Goal: Task Accomplishment & Management: Manage account settings

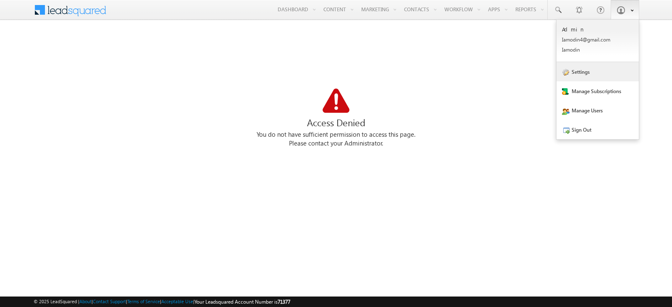
click at [601, 73] on link "Settings" at bounding box center [597, 71] width 82 height 19
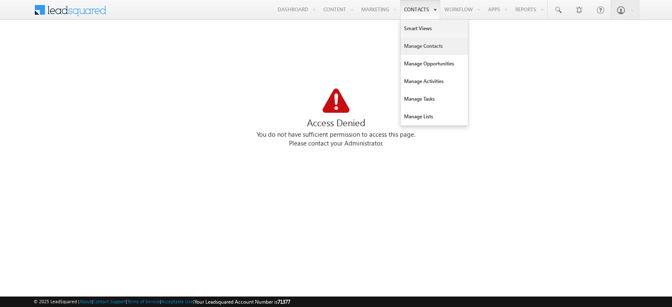
click at [427, 45] on link "Manage Contacts" at bounding box center [433, 46] width 67 height 18
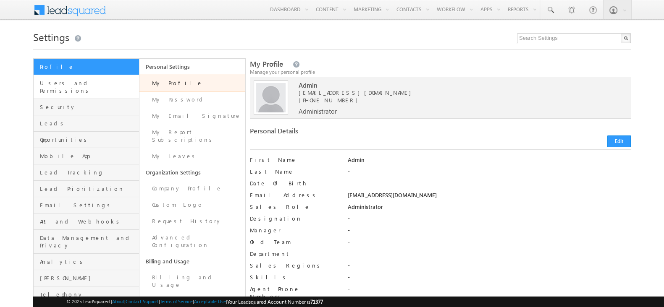
click at [93, 84] on span "Users and Permissions" at bounding box center [88, 86] width 97 height 15
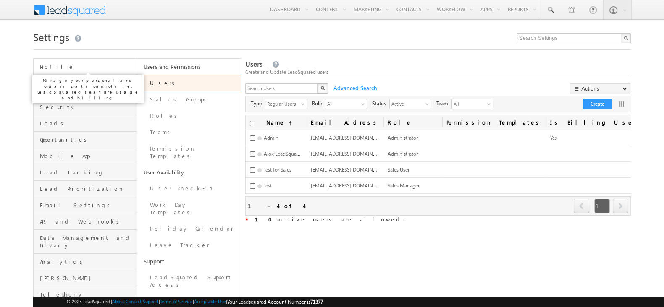
click at [103, 69] on span "Profile" at bounding box center [87, 67] width 95 height 8
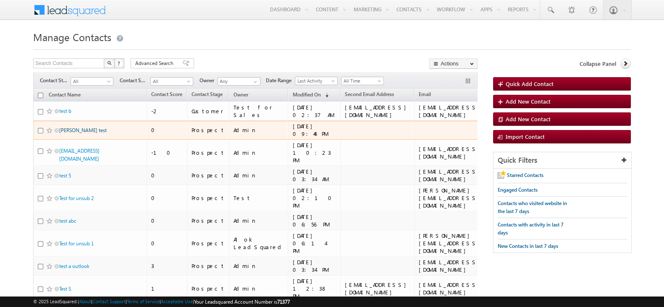
click at [76, 129] on link "rakshith test" at bounding box center [82, 130] width 47 height 6
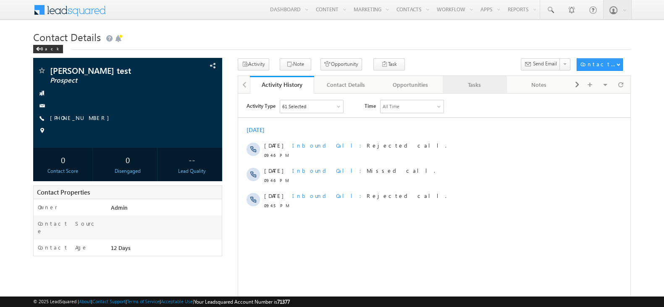
click at [474, 85] on div "Tasks" at bounding box center [474, 85] width 50 height 10
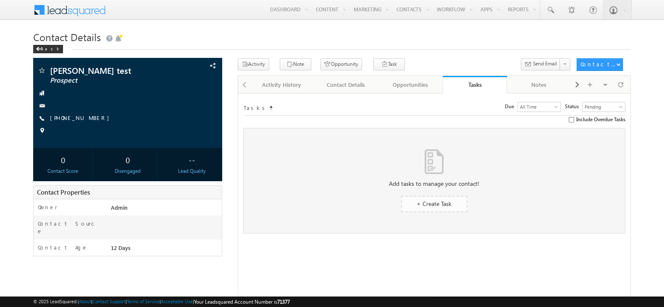
click at [455, 204] on link "+ Create Task" at bounding box center [434, 204] width 66 height 16
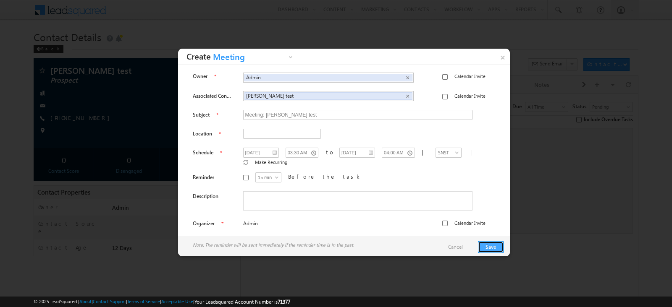
click at [489, 243] on button "Save" at bounding box center [491, 247] width 26 height 12
click at [256, 141] on span "Required Field" at bounding box center [258, 142] width 31 height 6
click at [256, 139] on span "Required Field" at bounding box center [258, 142] width 31 height 6
click at [255, 137] on input "text" at bounding box center [282, 134] width 78 height 10
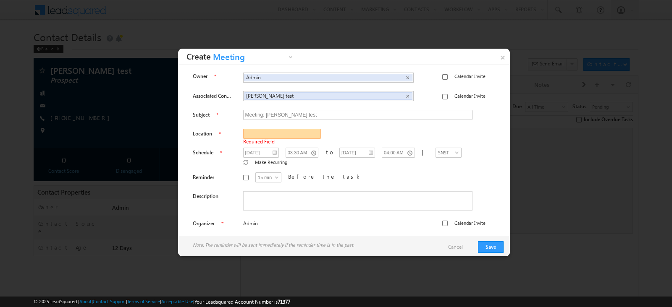
click at [255, 137] on input "text" at bounding box center [282, 134] width 78 height 10
type input "test"
click at [487, 249] on button "Save" at bounding box center [491, 247] width 26 height 12
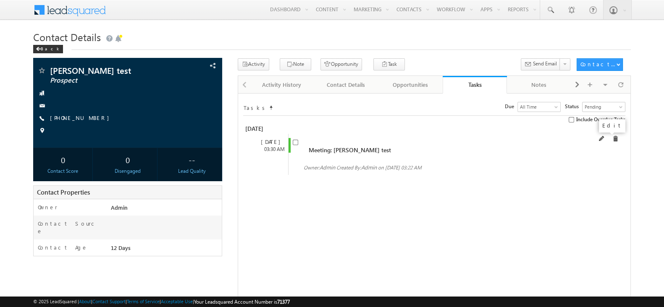
click at [604, 139] on span at bounding box center [602, 139] width 6 height 6
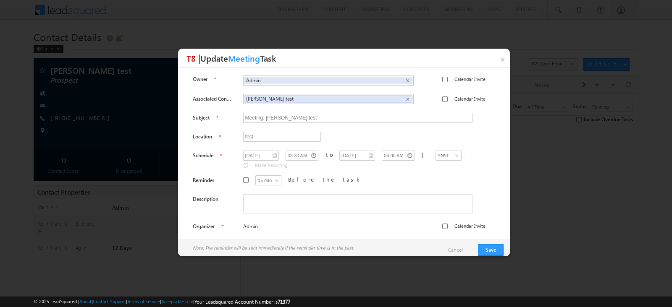
click at [491, 63] on h3 "T8 | Update Meeting Task" at bounding box center [347, 58] width 323 height 19
click at [494, 62] on h3 "T8 | Update Meeting Task" at bounding box center [347, 58] width 323 height 19
click at [497, 63] on link "×" at bounding box center [502, 58] width 15 height 19
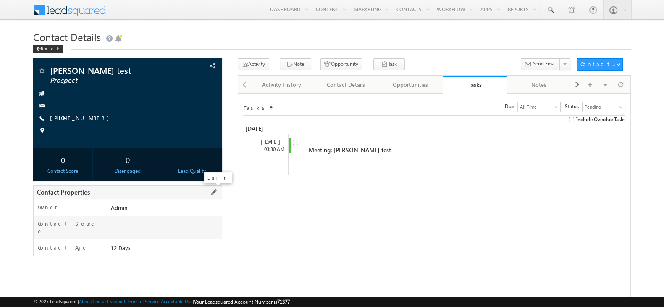
click at [212, 193] on span at bounding box center [213, 192] width 9 height 9
click at [147, 213] on input "Admin" at bounding box center [153, 210] width 118 height 10
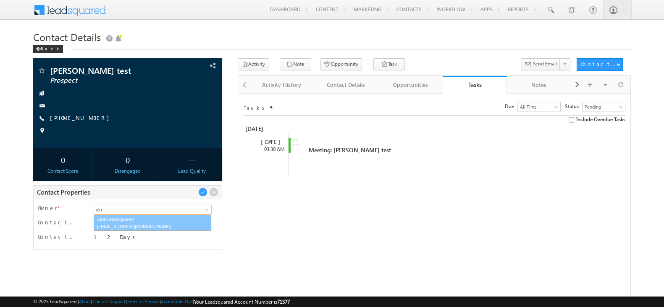
click at [149, 218] on link "Alok LeadSquared alok.agrawal@leadsquared.com" at bounding box center [153, 223] width 118 height 16
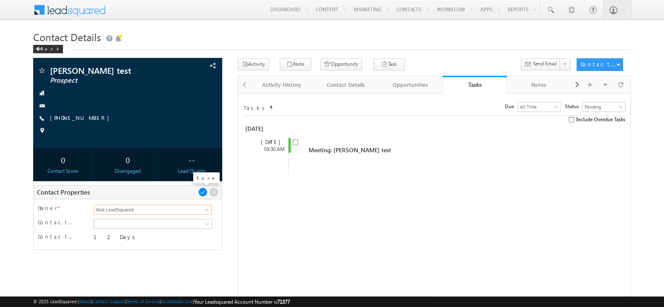
type input "Alok LeadSquared"
click at [203, 196] on span at bounding box center [202, 192] width 9 height 9
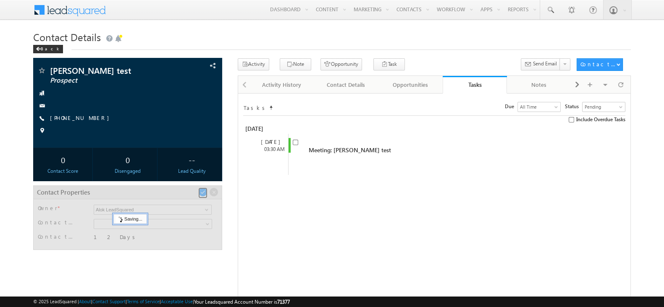
scroll to position [49, 0]
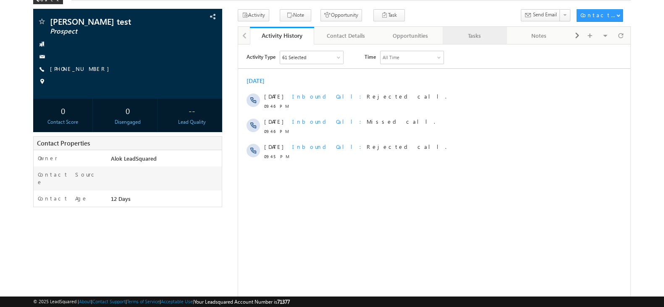
click at [463, 36] on div "Tasks" at bounding box center [474, 36] width 50 height 10
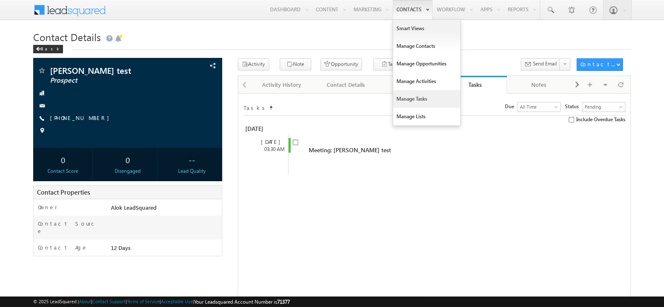
click at [426, 98] on link "Manage Tasks" at bounding box center [426, 99] width 67 height 18
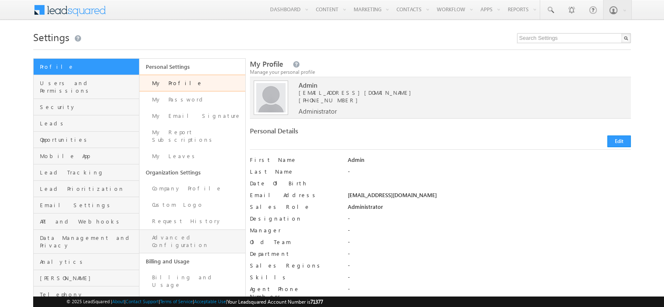
click at [203, 230] on link "Advanced Configuration" at bounding box center [192, 242] width 106 height 24
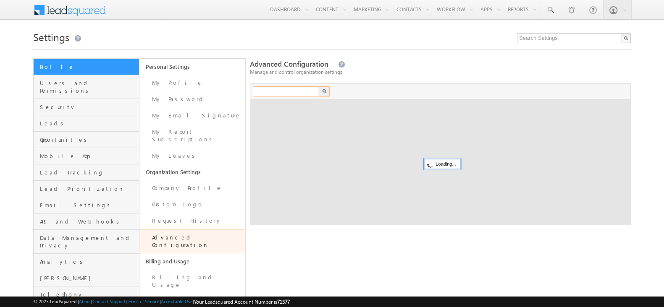
click at [266, 91] on input "text" at bounding box center [286, 91] width 67 height 10
click at [256, 47] on div at bounding box center [331, 46] width 597 height 5
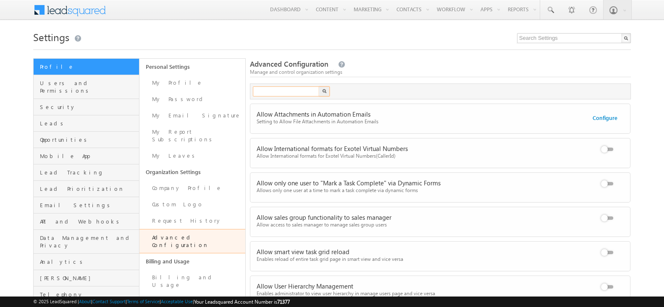
click at [303, 94] on input "text" at bounding box center [286, 91] width 67 height 10
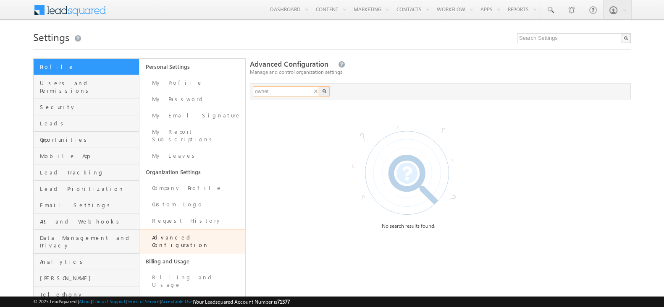
click at [302, 94] on input "ownet" at bounding box center [286, 91] width 67 height 10
type input "owner"
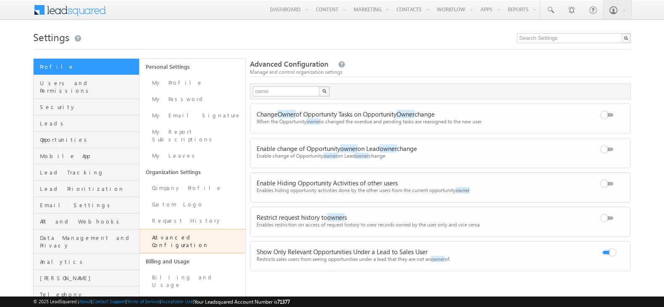
scroll to position [37, 0]
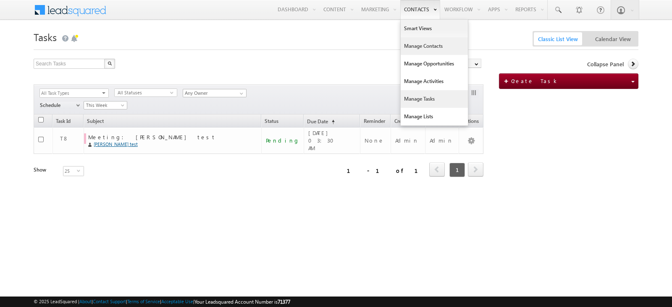
click at [424, 45] on link "Manage Contacts" at bounding box center [433, 46] width 67 height 18
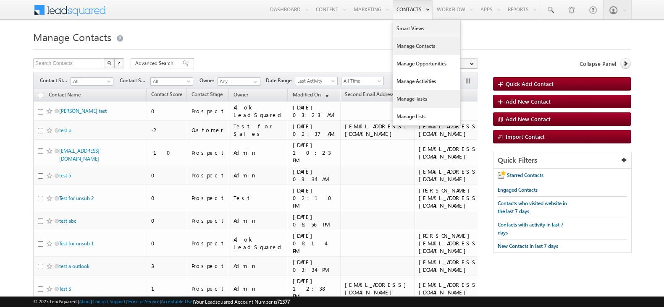
click at [439, 92] on link "Manage Tasks" at bounding box center [426, 99] width 67 height 18
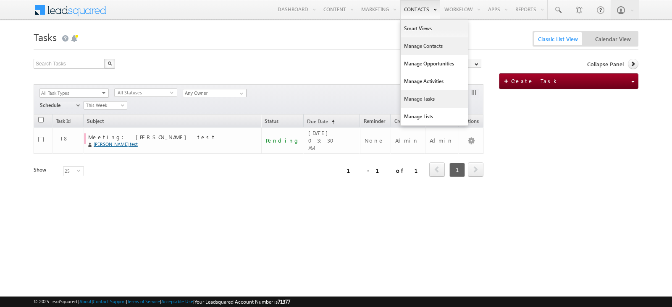
click at [431, 44] on link "Manage Contacts" at bounding box center [433, 46] width 67 height 18
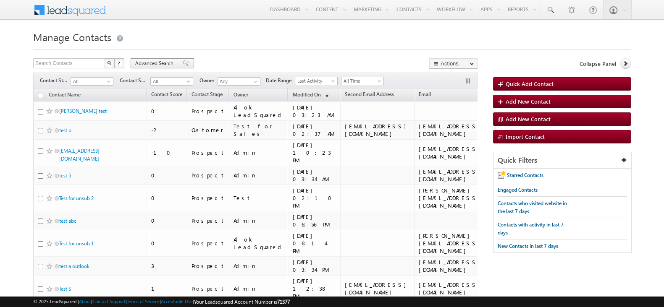
click at [167, 65] on span "Advanced Search" at bounding box center [155, 64] width 41 height 8
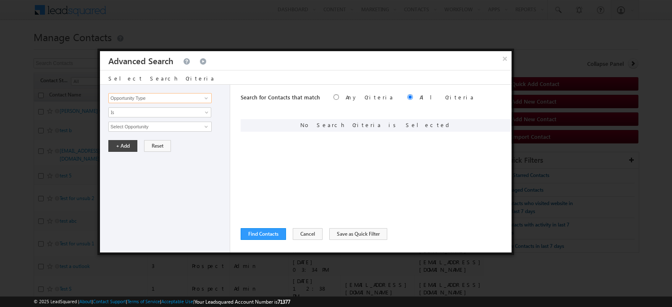
click at [177, 97] on input "Opportunity Type" at bounding box center [159, 98] width 103 height 10
type input "l"
type input "Owner"
click at [168, 126] on span "None Selected" at bounding box center [156, 126] width 95 height 9
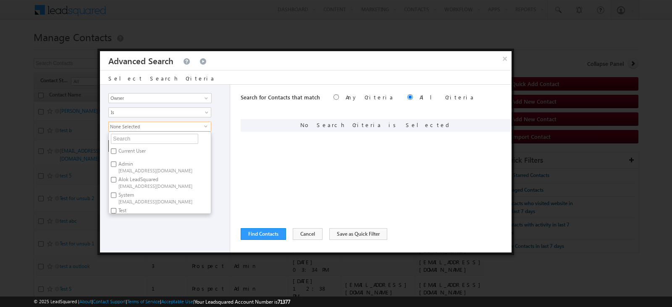
click at [132, 183] on span "[EMAIL_ADDRESS][DOMAIN_NAME]" at bounding box center [156, 186] width 76 height 6
click at [116, 181] on input "Alok LeadSquared alok.agrawal@leadsquared.com" at bounding box center [113, 179] width 5 height 5
checkbox input "true"
click at [225, 214] on div "Opportunity Type Contact Activity Task Sales Group Prospect Id Address 1 Addres…" at bounding box center [165, 169] width 130 height 168
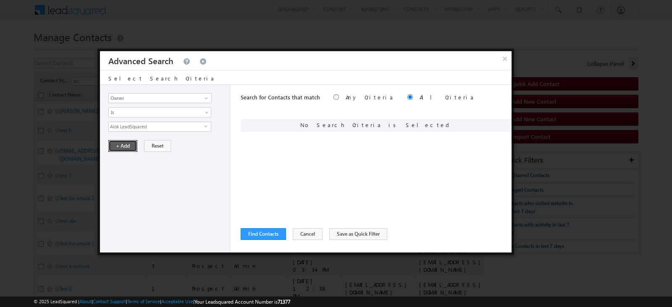
click at [119, 144] on button "+ Add" at bounding box center [122, 146] width 29 height 12
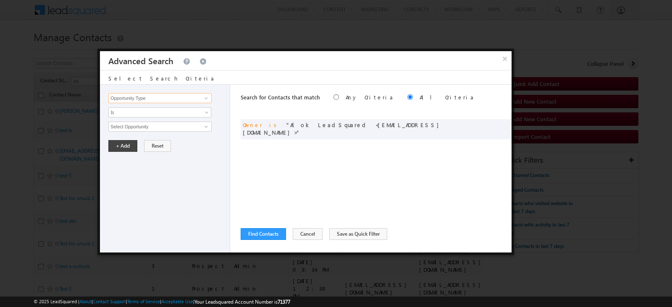
click at [179, 101] on input "Opportunity Type" at bounding box center [159, 98] width 103 height 10
click at [170, 104] on link "Task" at bounding box center [159, 108] width 103 height 10
type input "Task"
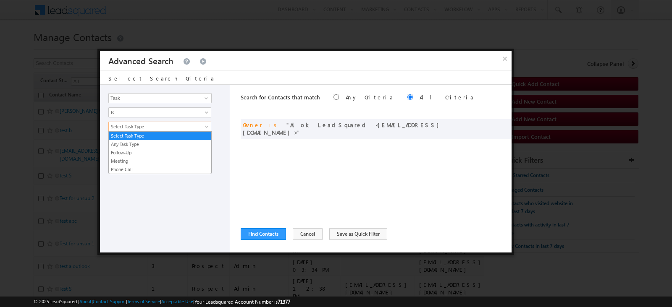
click at [180, 126] on span "Select Task Type" at bounding box center [154, 127] width 91 height 8
click at [153, 140] on li "Any Task Type" at bounding box center [160, 144] width 102 height 8
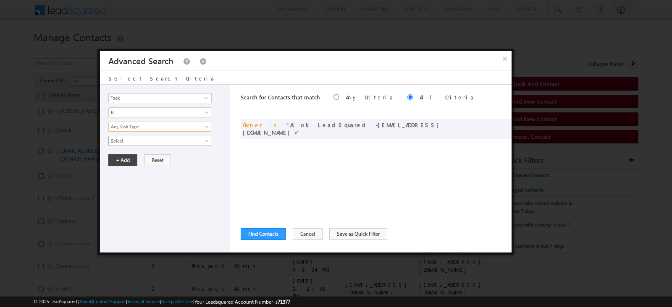
click at [153, 139] on span "Select" at bounding box center [154, 141] width 91 height 8
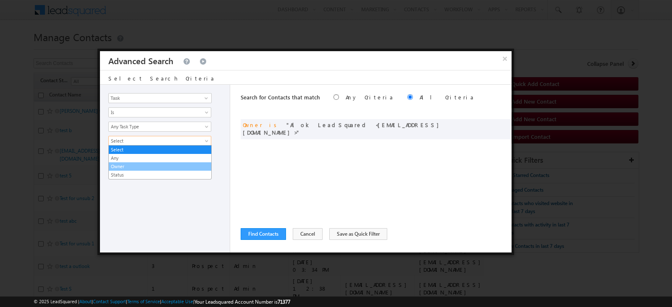
click at [160, 162] on li "Owner" at bounding box center [160, 166] width 102 height 8
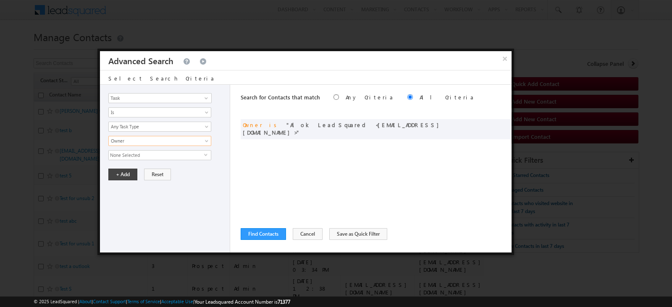
click at [157, 155] on span "None Selected" at bounding box center [156, 155] width 95 height 9
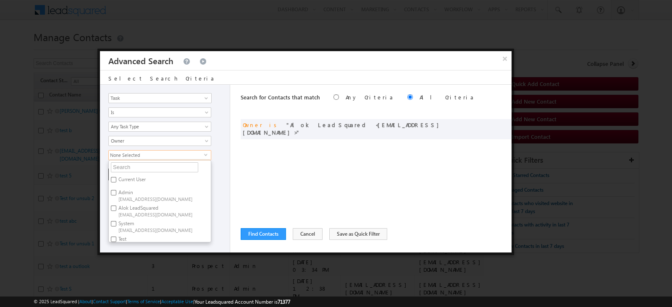
drag, startPoint x: 218, startPoint y: 145, endPoint x: 201, endPoint y: 146, distance: 17.6
click at [219, 145] on div "Opportunity Type Contact Activity Task Sales Group Prospect Id Address 1 Addres…" at bounding box center [165, 169] width 130 height 168
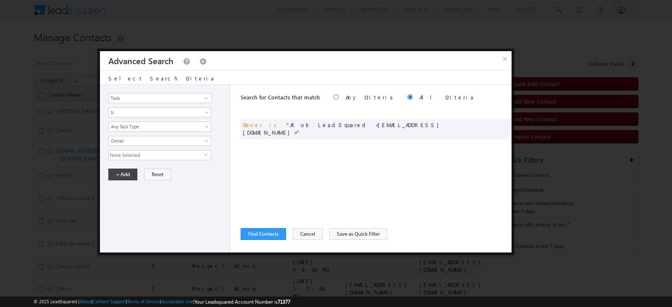
click at [195, 149] on div "Opportunity Type Contact Activity Task Sales Group Prospect Id Address 1 Addres…" at bounding box center [165, 169] width 130 height 168
click at [196, 154] on span "None Selected" at bounding box center [156, 155] width 95 height 9
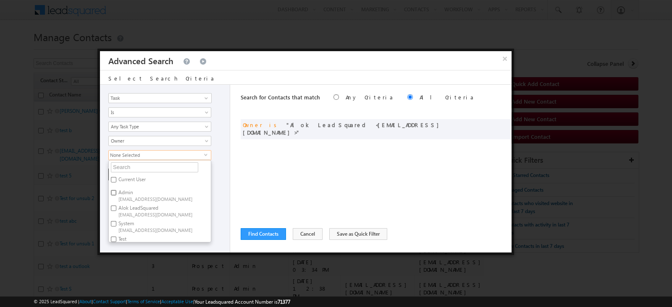
click at [115, 190] on input "Admin Iamodin4@gmail.com" at bounding box center [113, 192] width 5 height 5
checkbox input "false"
click at [115, 206] on input "Alok LeadSquared alok.agrawal@leadsquared.com" at bounding box center [113, 208] width 5 height 5
checkbox input "true"
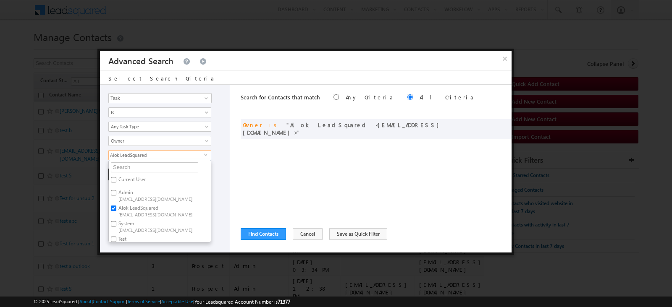
click at [220, 178] on div "+ Add Reset" at bounding box center [166, 175] width 117 height 12
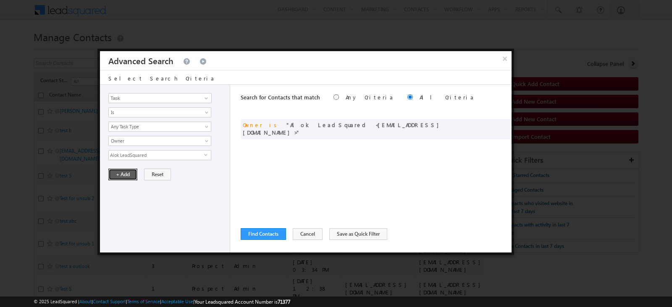
click at [125, 170] on button "+ Add" at bounding box center [122, 175] width 29 height 12
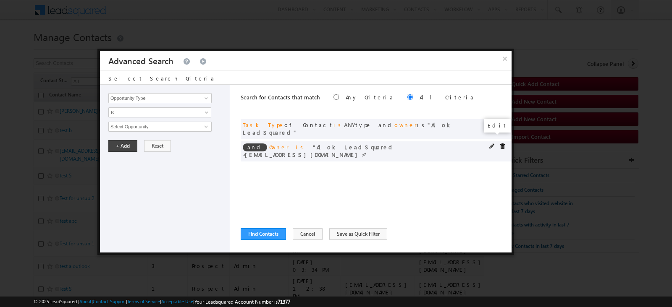
click at [490, 144] on span at bounding box center [492, 147] width 6 height 6
click at [149, 127] on span "Alok LeadSquared" at bounding box center [156, 126] width 95 height 9
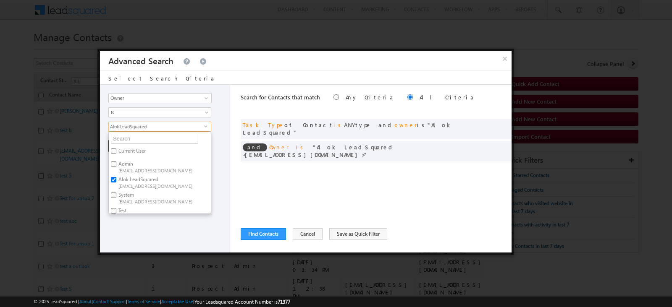
click at [120, 164] on label "Admin Iamodin4@gmail.com" at bounding box center [156, 167] width 94 height 16
click at [116, 164] on input "Admin Iamodin4@gmail.com" at bounding box center [113, 164] width 5 height 5
checkbox input "true"
click at [125, 175] on label "Alok LeadSquared alok.agrawal@leadsquared.com" at bounding box center [156, 183] width 94 height 16
click at [116, 177] on input "Alok LeadSquared alok.agrawal@leadsquared.com" at bounding box center [113, 179] width 5 height 5
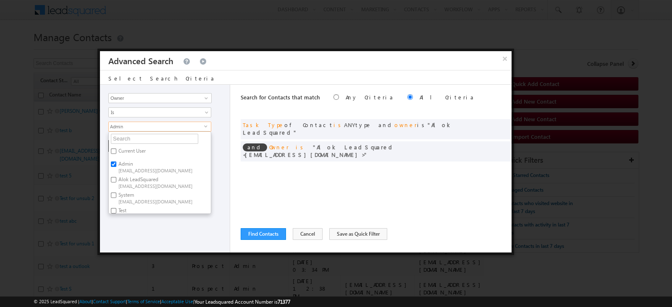
click at [139, 177] on label "Alok LeadSquared alok.agrawal@leadsquared.com" at bounding box center [156, 183] width 94 height 16
click at [116, 177] on input "Alok LeadSquared alok.agrawal@leadsquared.com" at bounding box center [113, 179] width 5 height 5
checkbox input "true"
click at [121, 163] on label "Admin Iamodin4@gmail.com" at bounding box center [156, 167] width 94 height 16
click at [116, 163] on input "Admin Iamodin4@gmail.com" at bounding box center [113, 164] width 5 height 5
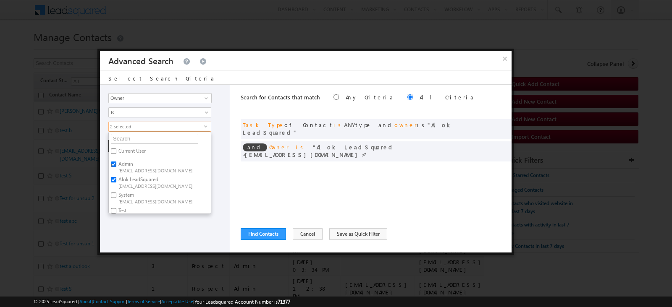
checkbox input "false"
drag, startPoint x: 239, startPoint y: 152, endPoint x: 316, endPoint y: 144, distance: 77.3
click at [243, 152] on div "Opportunity Type Contact Activity Task Sales Group Prospect Id Address 1 Addres…" at bounding box center [305, 169] width 411 height 168
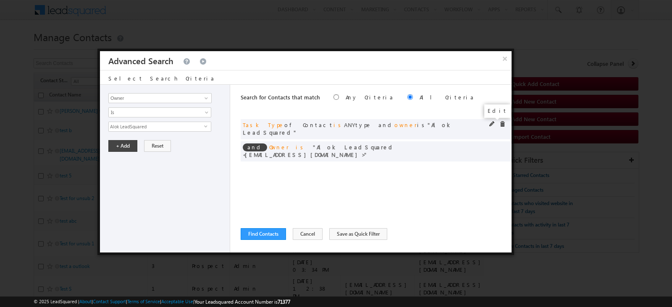
click at [492, 125] on span at bounding box center [492, 124] width 6 height 6
click at [139, 160] on div "Opportunity Type Contact Activity Task Sales Group Prospect Id Address 1 Addres…" at bounding box center [165, 169] width 130 height 168
click at [139, 156] on span "Alok LeadSquared" at bounding box center [156, 155] width 95 height 9
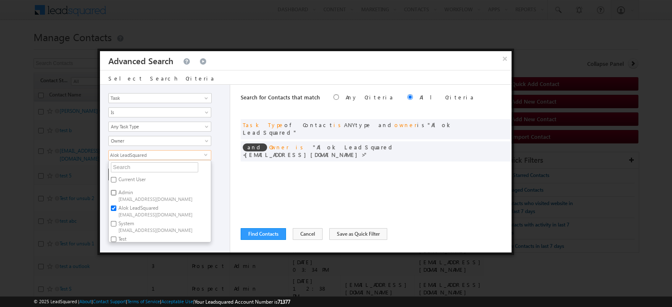
click at [111, 191] on input "Admin Iamodin4@gmail.com" at bounding box center [113, 192] width 5 height 5
checkbox input "true"
click at [118, 209] on label "Alok LeadSquared alok.agrawal@leadsquared.com" at bounding box center [156, 211] width 94 height 16
click at [116, 209] on input "Alok LeadSquared alok.agrawal@leadsquared.com" at bounding box center [113, 208] width 5 height 5
checkbox input "false"
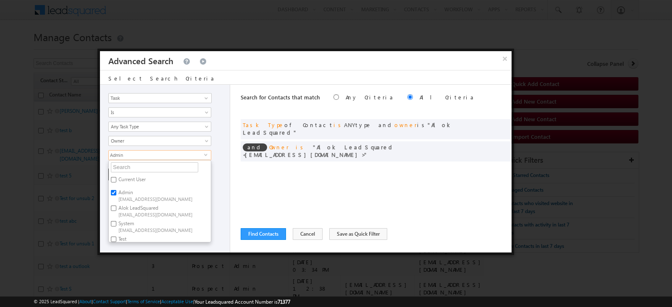
click at [220, 183] on div "Opportunity Type Contact Activity Task Sales Group Prospect Id Address 1 Addres…" at bounding box center [165, 169] width 130 height 168
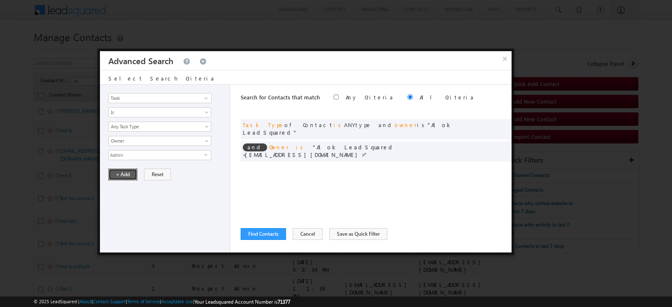
click at [123, 175] on button "+ Add" at bounding box center [122, 175] width 29 height 12
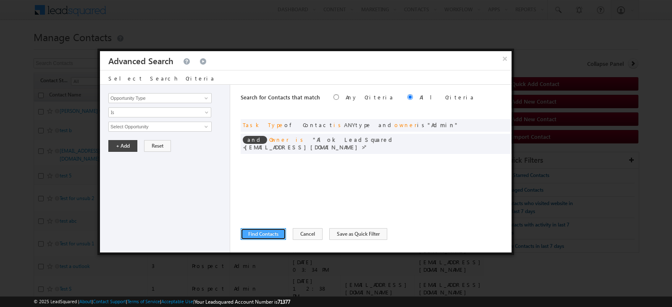
click at [265, 230] on button "Find Contacts" at bounding box center [263, 234] width 45 height 12
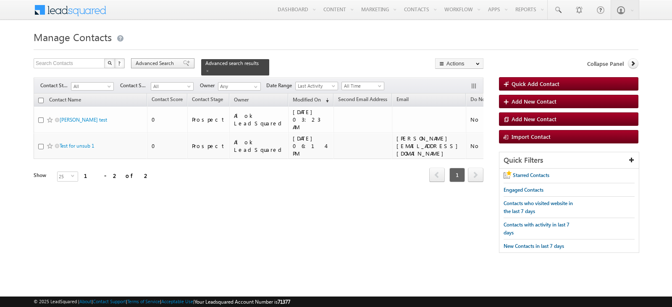
click at [143, 68] on div "Advanced Search" at bounding box center [162, 63] width 63 height 10
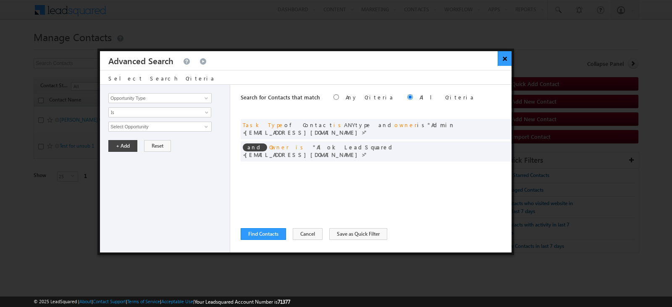
click at [510, 56] on button "×" at bounding box center [504, 58] width 14 height 15
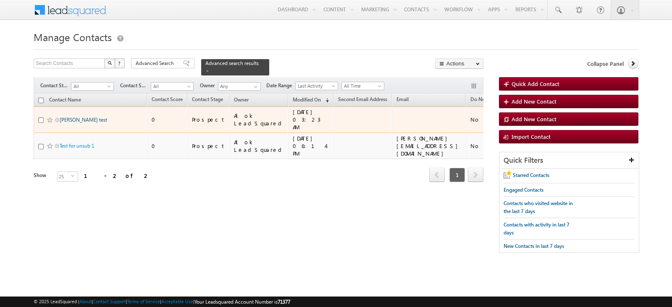
click at [72, 117] on link "[PERSON_NAME] test" at bounding box center [83, 120] width 47 height 6
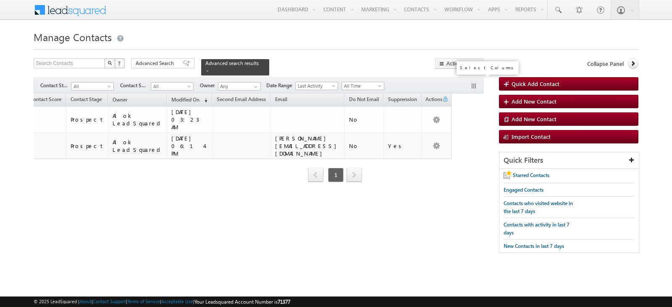
click at [473, 83] on button "button" at bounding box center [474, 87] width 8 height 8
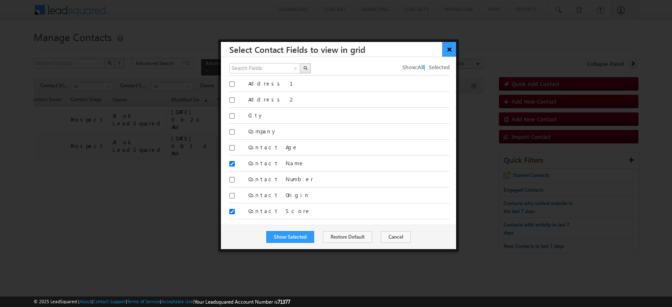
click at [451, 50] on button "×" at bounding box center [449, 49] width 14 height 15
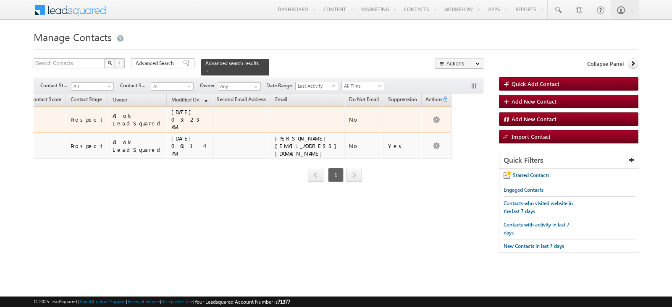
scroll to position [0, 0]
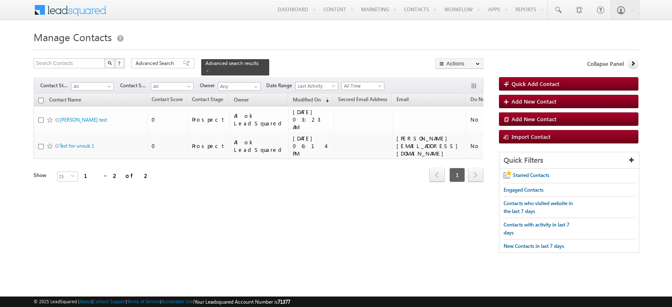
click at [36, 94] on th "Contact Name" at bounding box center [90, 100] width 113 height 13
click at [38, 94] on th "Contact Name" at bounding box center [90, 100] width 113 height 13
click at [42, 98] on input "checkbox" at bounding box center [40, 100] width 5 height 5
checkbox input "true"
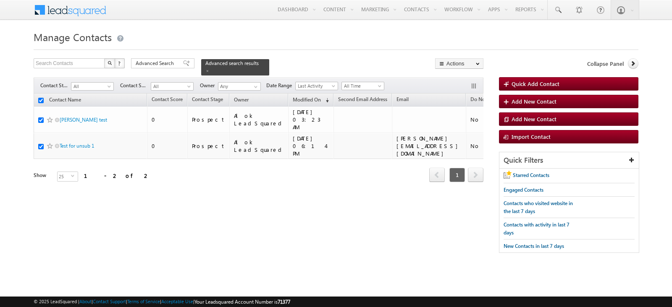
checkbox input "true"
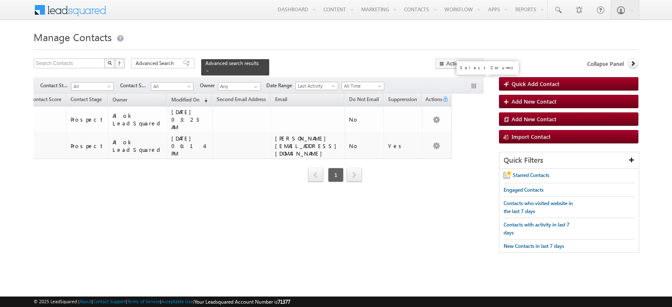
click at [471, 83] on button "button" at bounding box center [474, 87] width 8 height 8
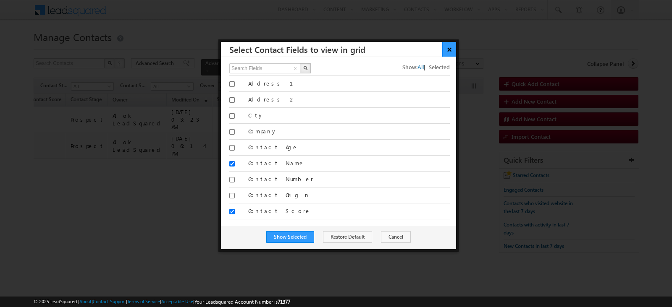
click at [443, 50] on button "×" at bounding box center [449, 49] width 14 height 15
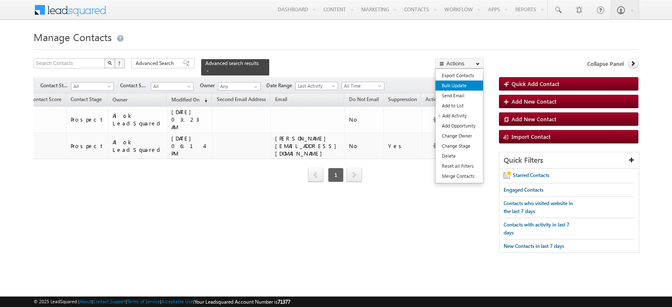
click at [460, 87] on link "Bulk Update" at bounding box center [458, 86] width 47 height 10
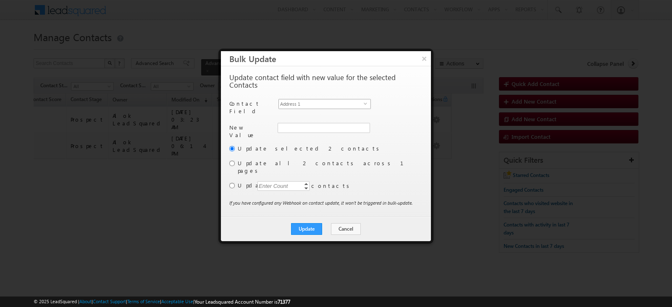
click at [308, 102] on span "Address 1" at bounding box center [321, 103] width 85 height 9
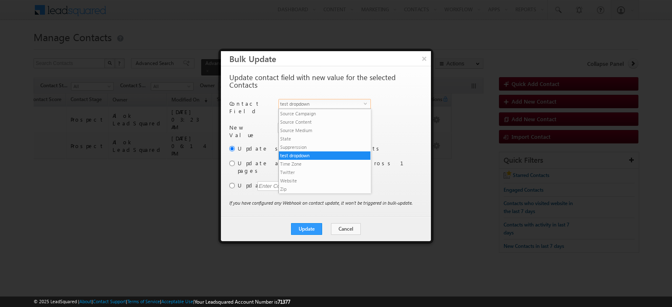
scroll to position [0, 0]
click at [393, 131] on div "New Value Address 1" at bounding box center [324, 133] width 191 height 21
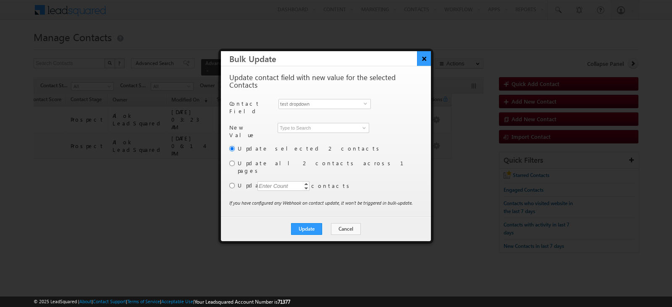
click at [428, 55] on button "×" at bounding box center [424, 58] width 14 height 15
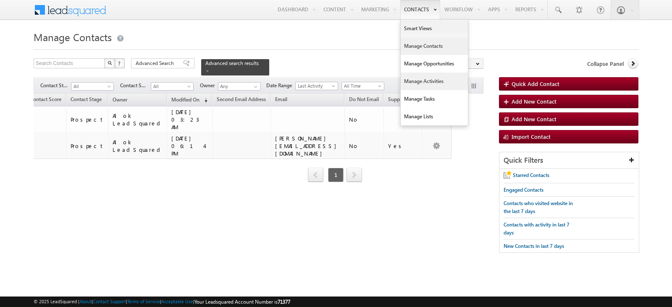
click at [425, 85] on link "Manage Activities" at bounding box center [433, 82] width 67 height 18
click at [421, 94] on link "Manage Tasks" at bounding box center [433, 99] width 67 height 18
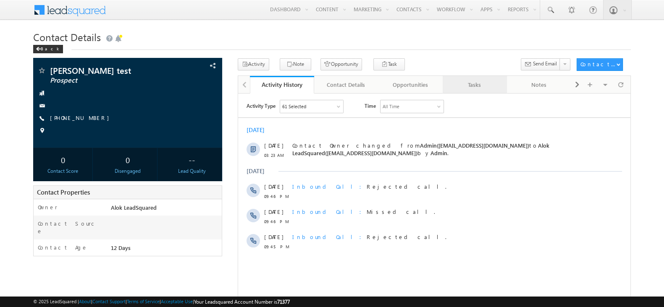
click at [478, 89] on div "Tasks" at bounding box center [474, 85] width 50 height 10
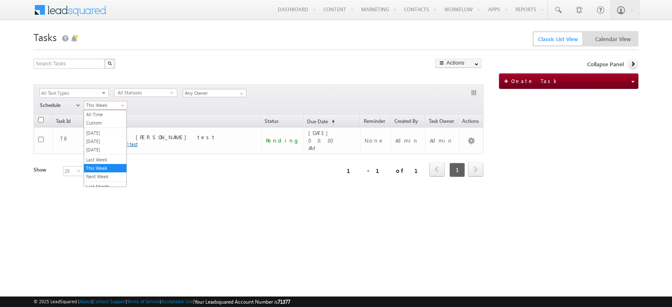
click at [112, 106] on span "This Week" at bounding box center [104, 106] width 40 height 8
click at [112, 115] on link "All Time" at bounding box center [105, 115] width 42 height 8
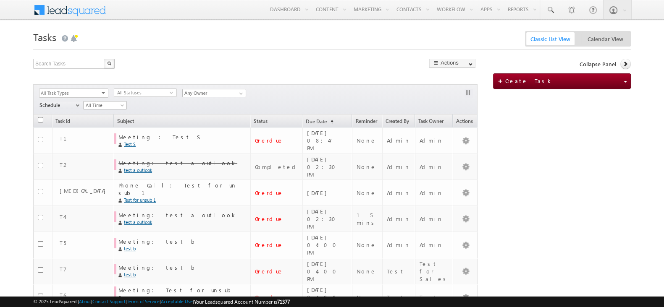
click at [92, 94] on span "All Task Types" at bounding box center [70, 93] width 62 height 9
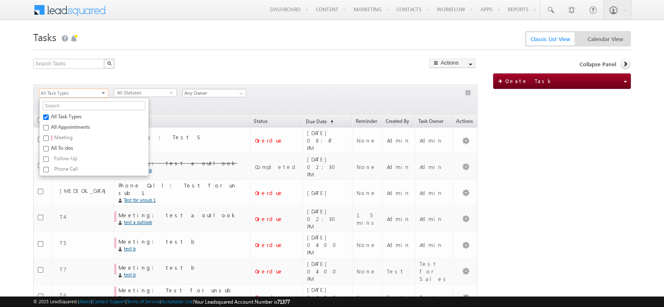
click at [184, 108] on div "Filters All Task Types All Appointments Meeting All To-dos Follow-Up Phone Call…" at bounding box center [255, 99] width 444 height 30
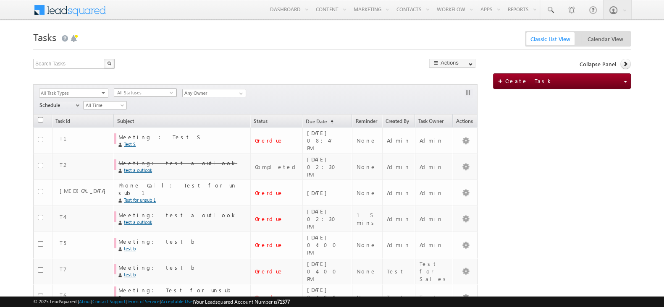
click at [157, 92] on span "All Statuses" at bounding box center [141, 93] width 55 height 8
click at [288, 69] on div "Search Tasks X 8 results found" at bounding box center [166, 65] width 267 height 13
click at [208, 97] on input "Any Owner" at bounding box center [214, 93] width 64 height 8
click at [237, 92] on link at bounding box center [240, 93] width 10 height 8
click at [226, 99] on link "Me (Admin)" at bounding box center [224, 102] width 84 height 10
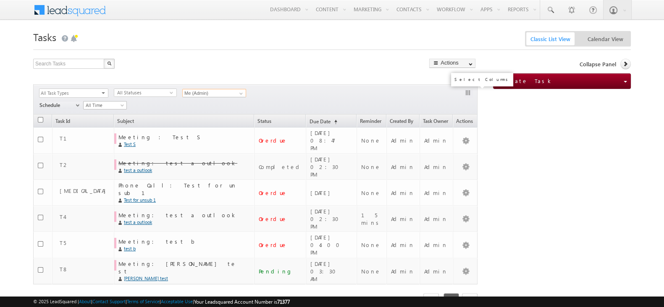
type input "Me (Admin)"
click at [468, 93] on button "button" at bounding box center [468, 93] width 8 height 8
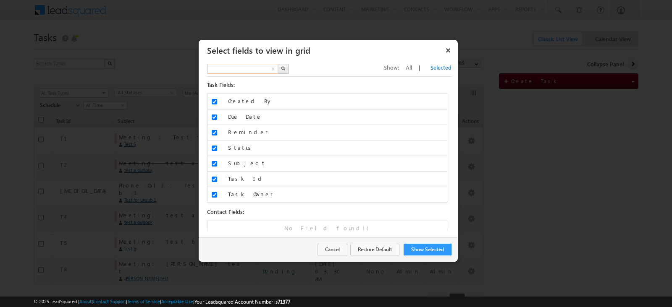
click at [258, 68] on input "text" at bounding box center [243, 69] width 72 height 10
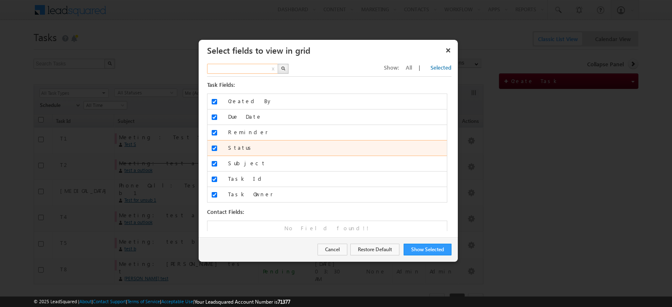
scroll to position [3, 0]
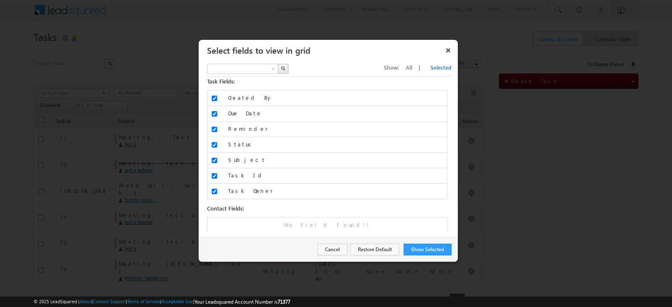
type input "Search Fields"
click at [425, 70] on div "Show: All | Selected" at bounding box center [418, 68] width 68 height 8
click at [412, 68] on span "All" at bounding box center [408, 67] width 6 height 7
click at [243, 69] on input "text" at bounding box center [243, 69] width 72 height 10
type input "owner"
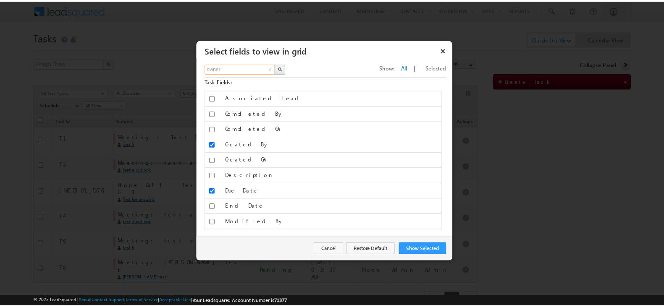
scroll to position [0, 0]
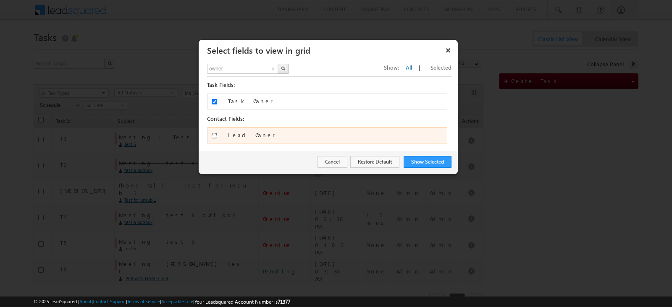
click at [212, 134] on input "Lead Owner" at bounding box center [214, 135] width 5 height 5
checkbox input "true"
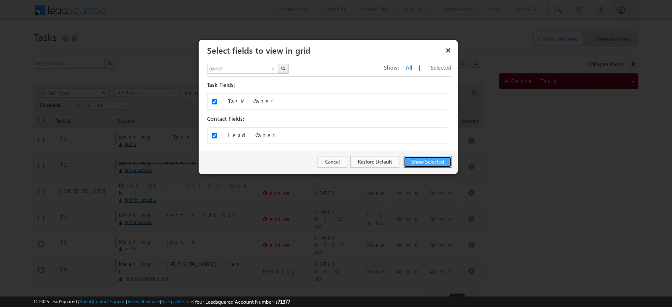
click at [415, 160] on button "Show Selected" at bounding box center [427, 162] width 48 height 12
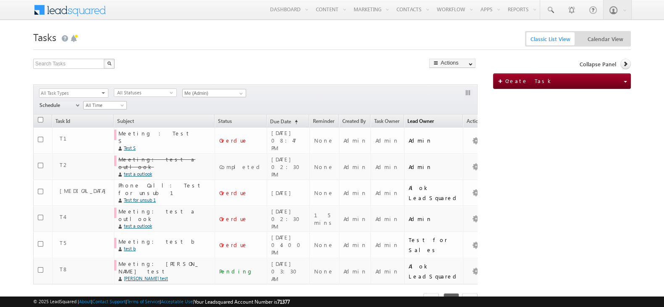
click at [427, 124] on span "Lead Owner" at bounding box center [420, 121] width 26 height 6
click at [426, 120] on span "Lead Owner" at bounding box center [420, 121] width 26 height 6
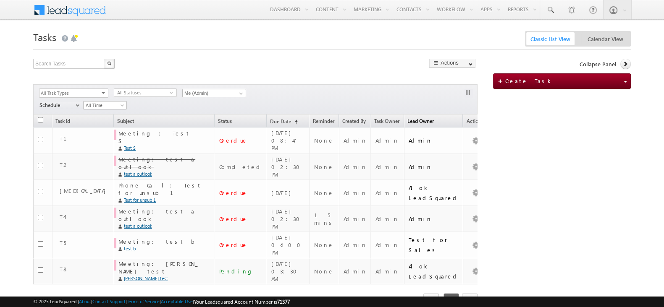
click at [434, 123] on span "Lead Owner" at bounding box center [420, 121] width 26 height 6
click at [433, 123] on span "Lead Owner" at bounding box center [420, 121] width 26 height 6
click at [422, 120] on span "Lead Owner" at bounding box center [420, 121] width 26 height 6
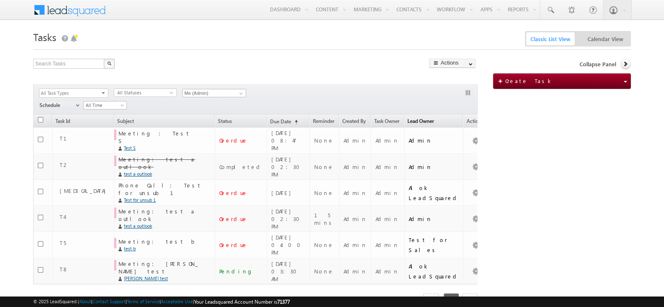
click at [422, 120] on span "Lead Owner" at bounding box center [420, 121] width 26 height 6
click at [448, 120] on th "Lead Owner" at bounding box center [433, 121] width 59 height 13
click at [449, 120] on th "Lead Owner" at bounding box center [433, 121] width 59 height 13
click at [434, 120] on span "Lead Owner" at bounding box center [420, 121] width 26 height 6
drag, startPoint x: 443, startPoint y: 120, endPoint x: 437, endPoint y: 119, distance: 6.4
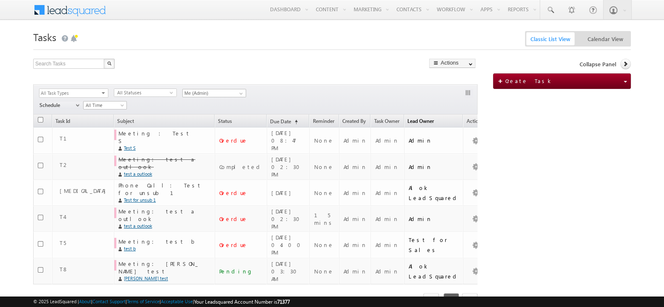
click at [434, 120] on span "Lead Owner" at bounding box center [420, 121] width 26 height 6
click at [434, 118] on span "Lead Owner" at bounding box center [420, 121] width 26 height 6
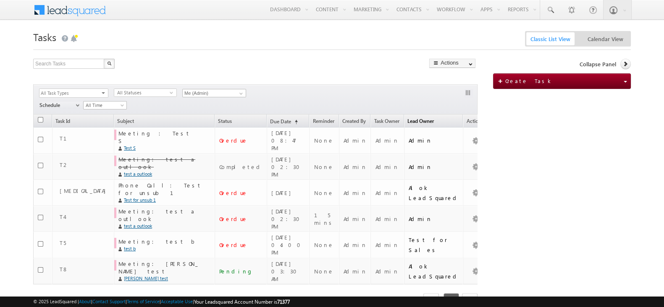
click at [434, 118] on span "Lead Owner" at bounding box center [420, 121] width 26 height 6
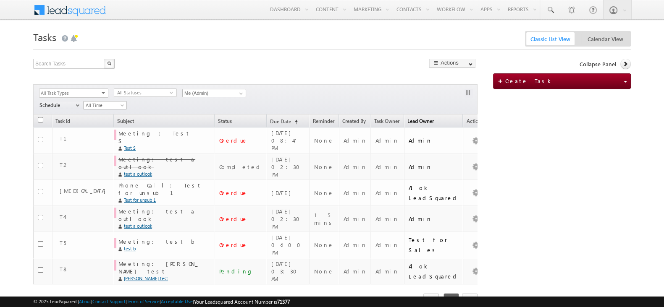
click at [434, 118] on span "Lead Owner" at bounding box center [420, 121] width 26 height 6
click at [434, 119] on span "Lead Owner" at bounding box center [420, 121] width 26 height 6
click at [254, 72] on div "Search Tasks X 6 results found Actions Export Tasks Reset all Filters Actions M…" at bounding box center [255, 207] width 444 height 296
